Goal: Task Accomplishment & Management: Complete application form

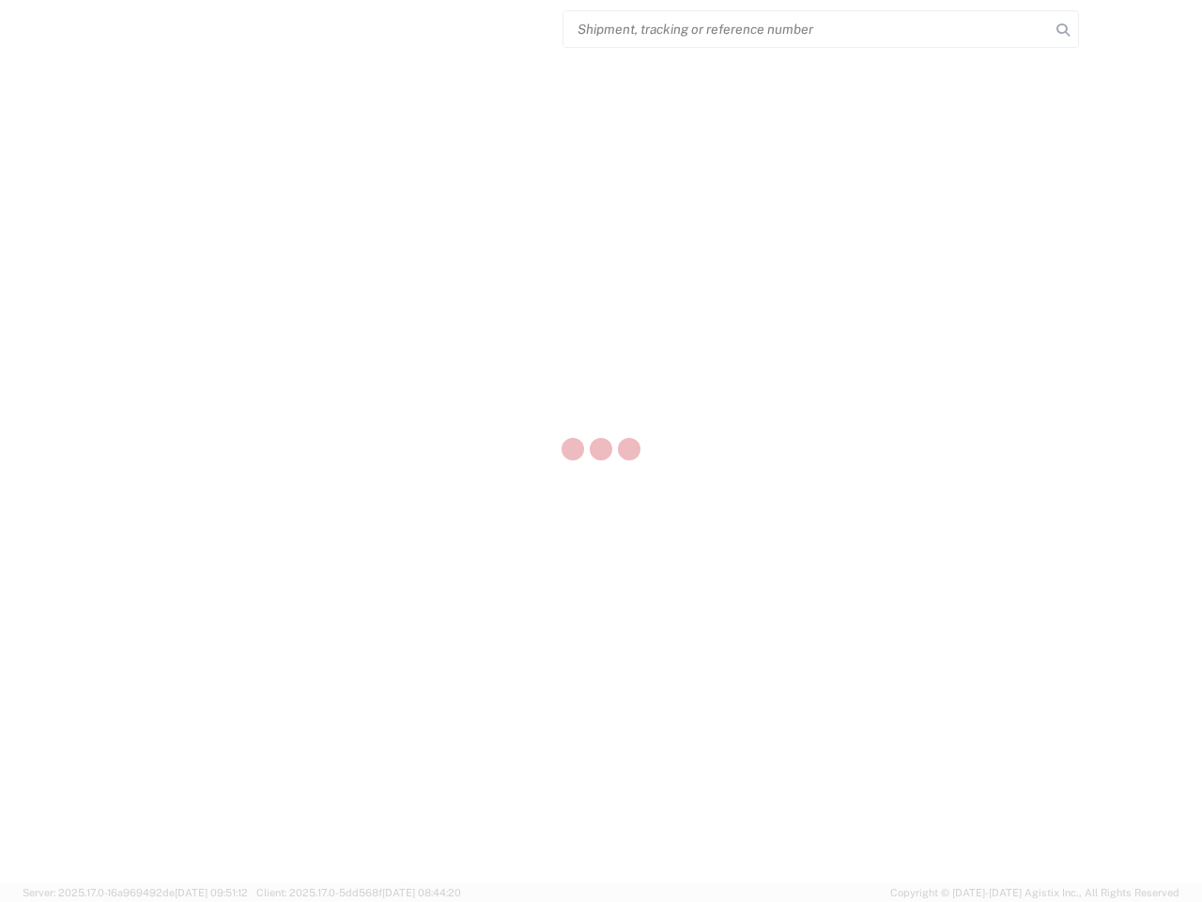
select select "US"
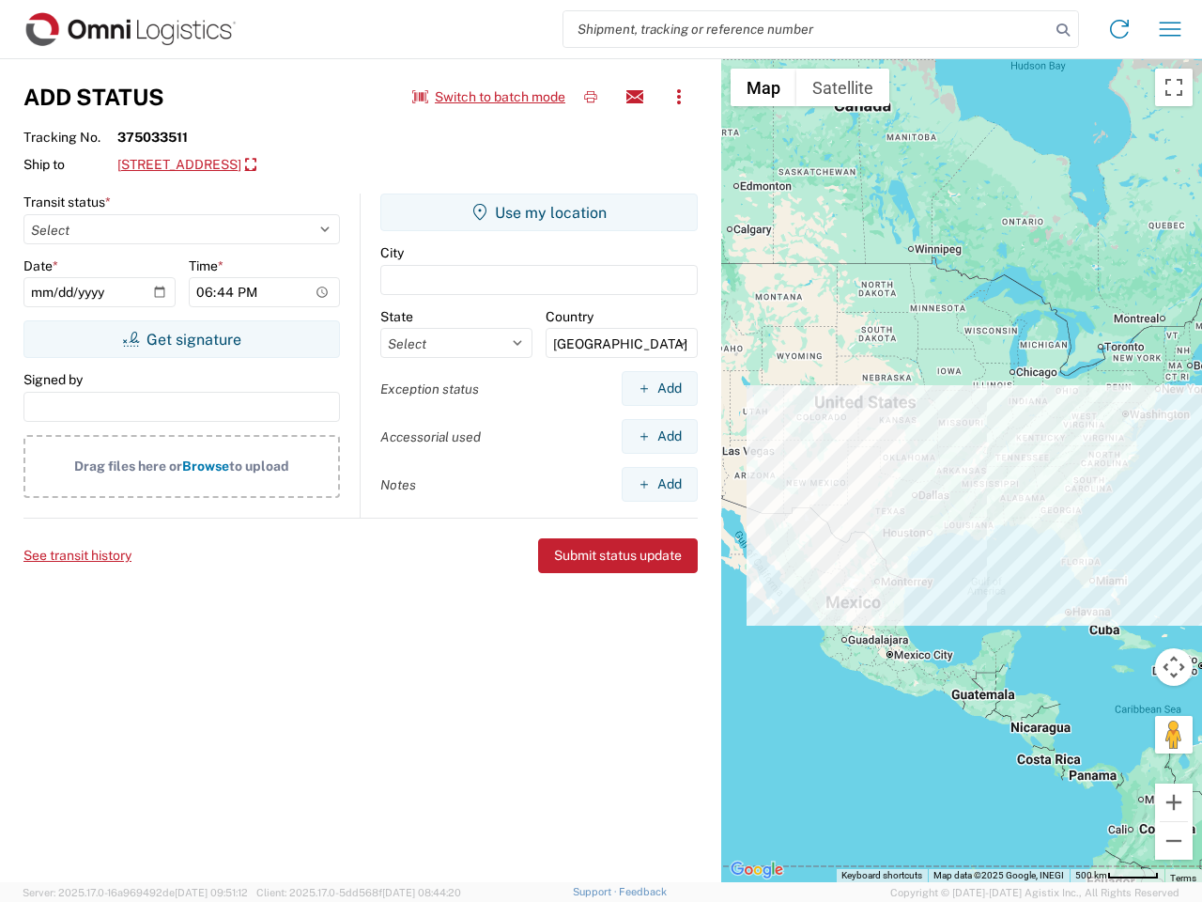
click at [807, 29] on input "search" at bounding box center [806, 29] width 486 height 36
click at [1063, 30] on icon at bounding box center [1063, 30] width 26 height 26
click at [1119, 29] on icon at bounding box center [1119, 29] width 30 height 30
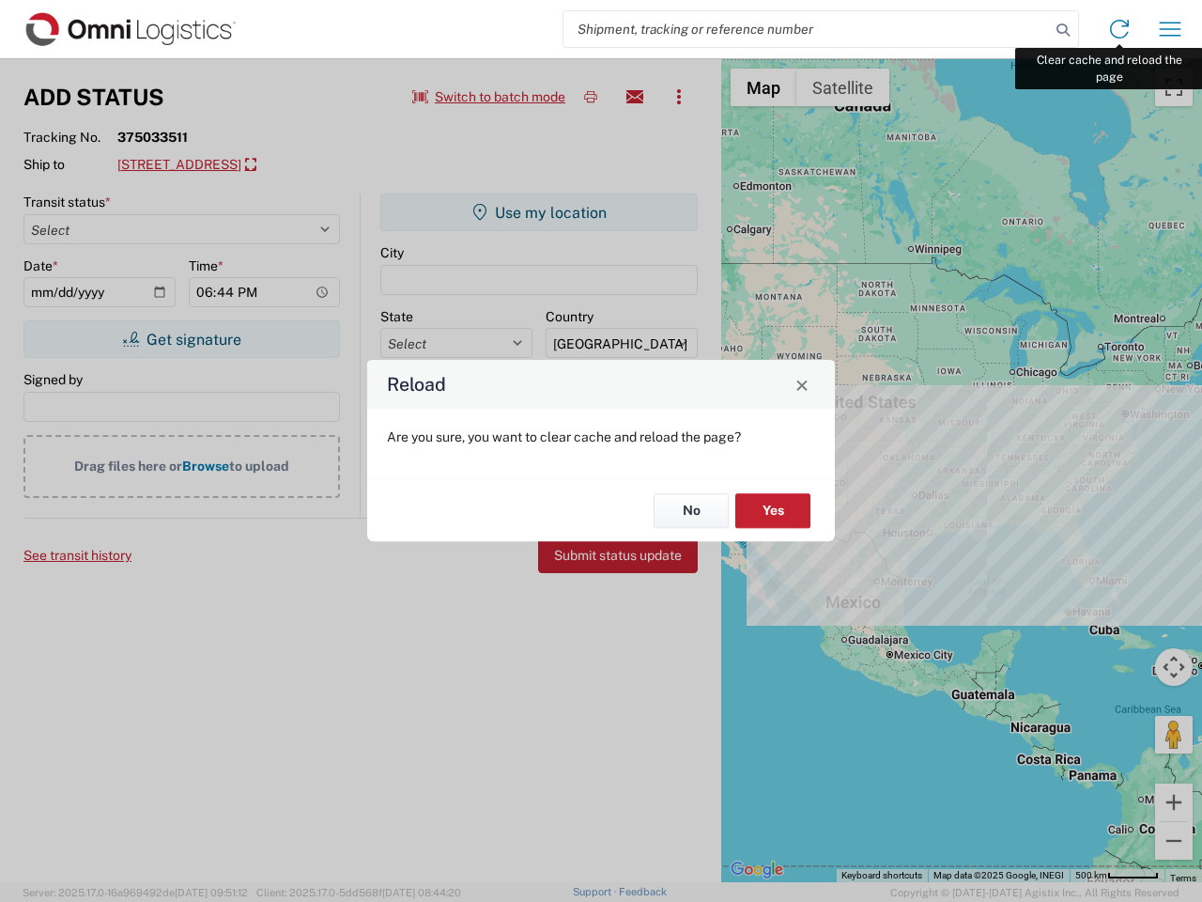
click at [1170, 29] on div "Reload Are you sure, you want to clear cache and reload the page? No Yes" at bounding box center [601, 451] width 1202 height 902
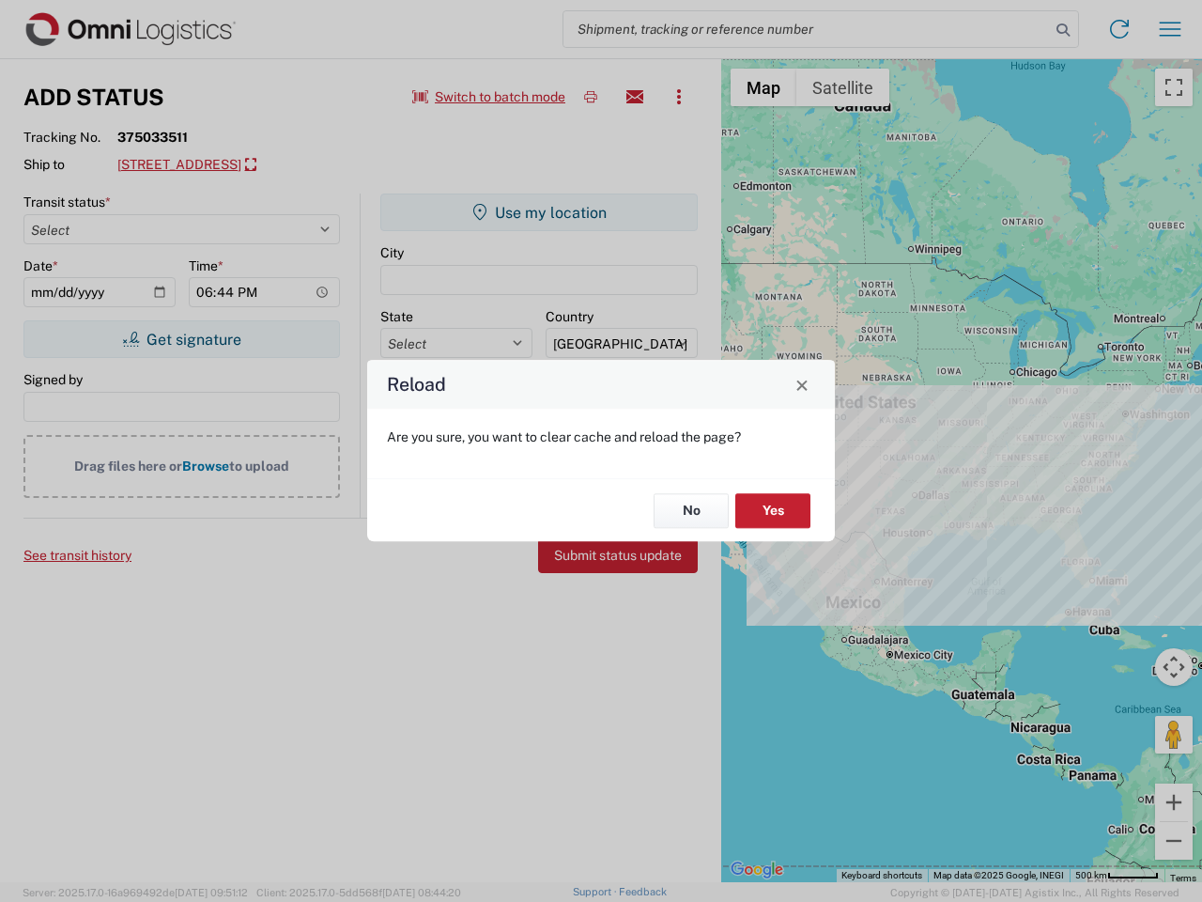
click at [489, 97] on div "Reload Are you sure, you want to clear cache and reload the page? No Yes" at bounding box center [601, 451] width 1202 height 902
click at [591, 97] on div "Reload Are you sure, you want to clear cache and reload the page? No Yes" at bounding box center [601, 451] width 1202 height 902
click at [635, 97] on div "Reload Are you sure, you want to clear cache and reload the page? No Yes" at bounding box center [601, 451] width 1202 height 902
click at [679, 97] on div "Reload Are you sure, you want to clear cache and reload the page? No Yes" at bounding box center [601, 451] width 1202 height 902
click at [263, 165] on div "Reload Are you sure, you want to clear cache and reload the page? No Yes" at bounding box center [601, 451] width 1202 height 902
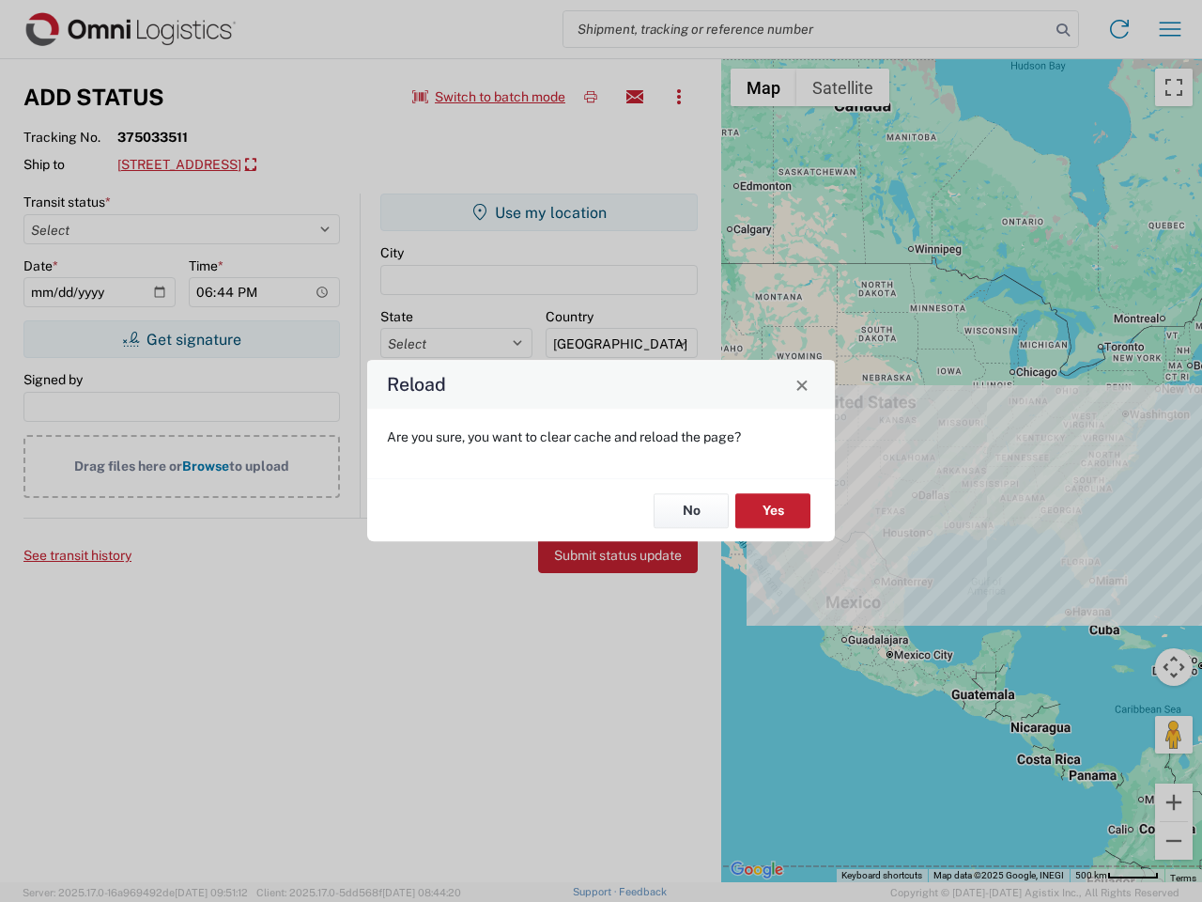
click at [181, 339] on div "Reload Are you sure, you want to clear cache and reload the page? No Yes" at bounding box center [601, 451] width 1202 height 902
